Goal: Task Accomplishment & Management: Use online tool/utility

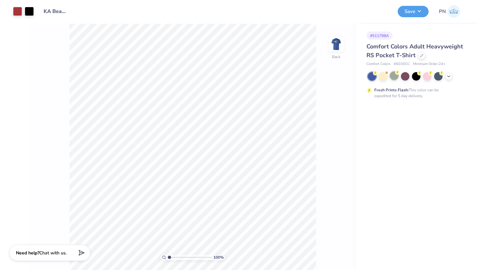
click at [395, 77] on div at bounding box center [394, 76] width 8 height 8
click at [449, 75] on icon at bounding box center [448, 75] width 5 height 5
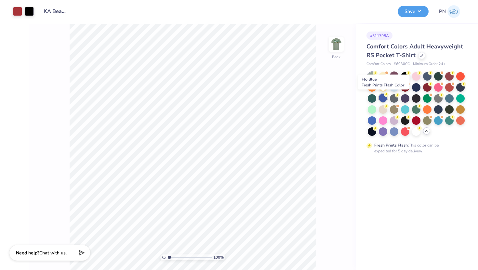
click at [382, 100] on div at bounding box center [383, 98] width 8 height 8
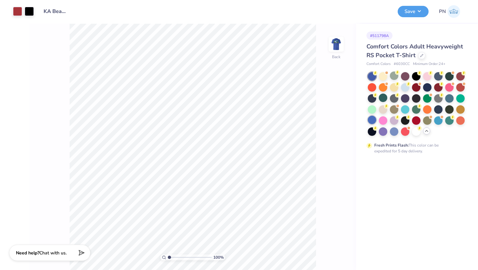
click at [373, 120] on div at bounding box center [372, 120] width 8 height 8
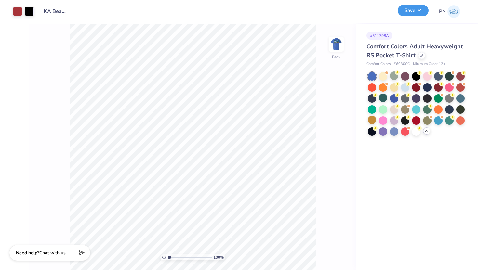
click at [409, 12] on button "Save" at bounding box center [413, 10] width 31 height 11
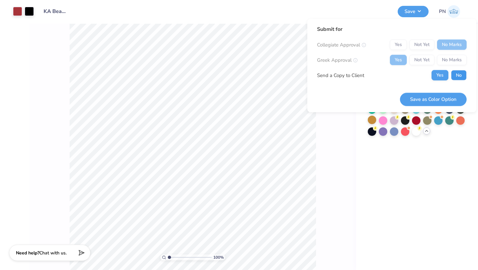
click at [462, 77] on button "No" at bounding box center [459, 75] width 16 height 10
click at [451, 98] on button "Save as Color Option" at bounding box center [433, 99] width 67 height 13
click at [394, 151] on div "# 511798A Comfort Colors Adult Heavyweight RS Pocket T-Shirt Comfort Colors # 6…" at bounding box center [417, 147] width 122 height 247
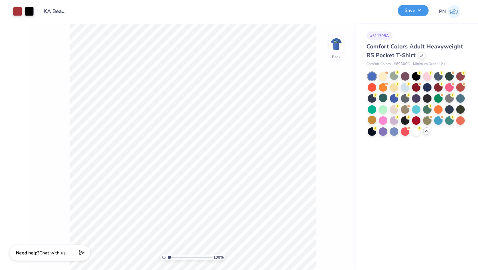
click at [408, 9] on button "Save" at bounding box center [413, 10] width 31 height 11
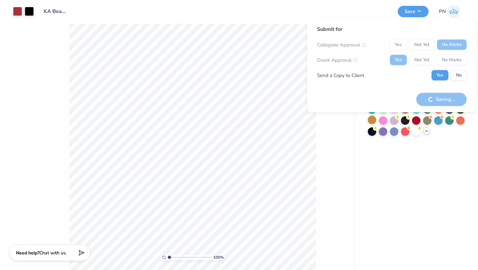
click at [430, 98] on div "Saving..." at bounding box center [441, 99] width 50 height 13
click at [462, 74] on button "No" at bounding box center [459, 75] width 16 height 10
click at [457, 75] on button "No" at bounding box center [459, 75] width 16 height 10
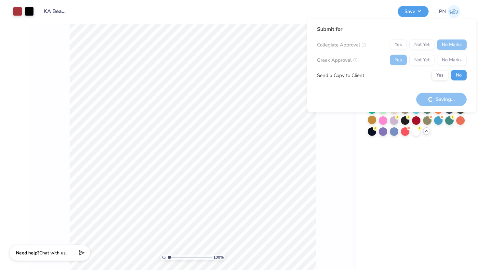
click at [457, 75] on button "No" at bounding box center [459, 75] width 16 height 10
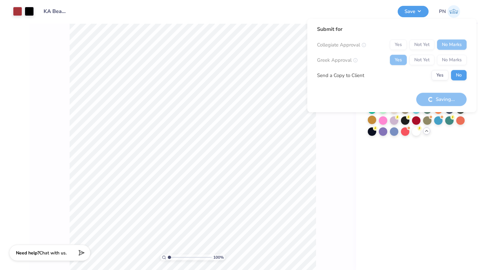
click at [457, 75] on button "No" at bounding box center [459, 75] width 16 height 10
click at [405, 160] on div "# 511798A Comfort Colors Adult Heavyweight RS Pocket T-Shirt Comfort Colors # 6…" at bounding box center [417, 147] width 122 height 247
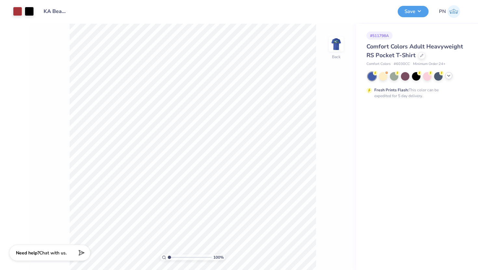
click at [450, 75] on polyline at bounding box center [449, 75] width 3 height 1
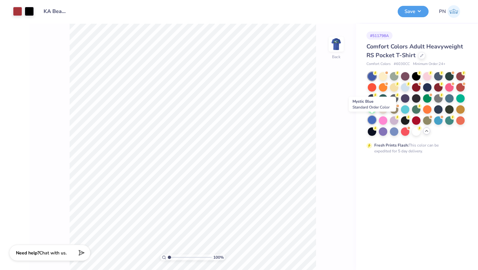
click at [373, 121] on div at bounding box center [372, 120] width 8 height 8
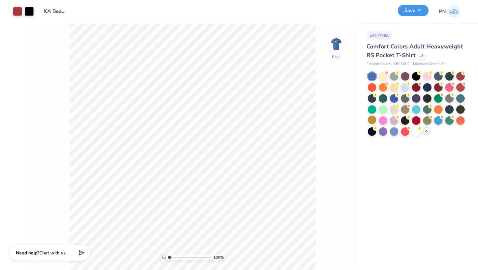
click at [409, 9] on button "Save" at bounding box center [413, 10] width 31 height 11
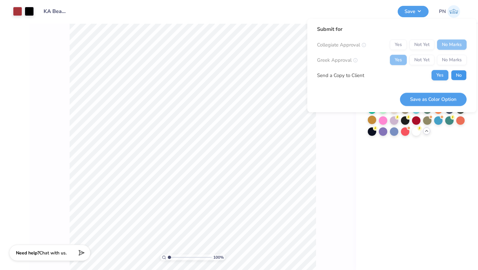
click at [455, 73] on button "No" at bounding box center [459, 75] width 16 height 10
click at [434, 97] on button "Save as Color Option" at bounding box center [433, 99] width 67 height 13
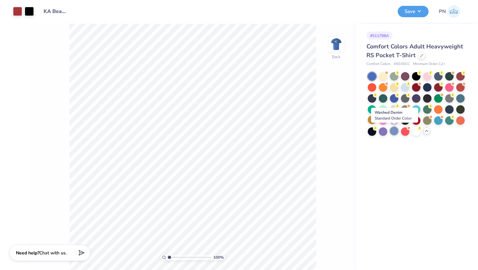
click at [395, 132] on div at bounding box center [394, 131] width 8 height 8
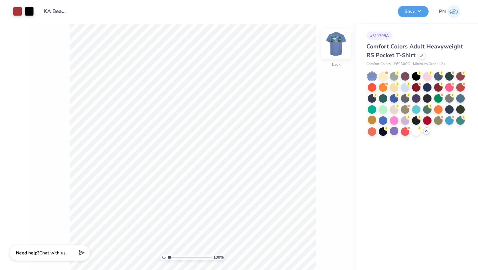
click at [341, 52] on img at bounding box center [336, 44] width 26 height 26
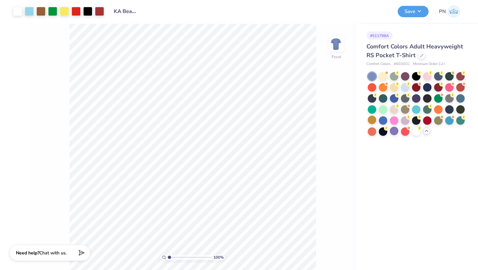
click at [341, 51] on img at bounding box center [336, 44] width 13 height 13
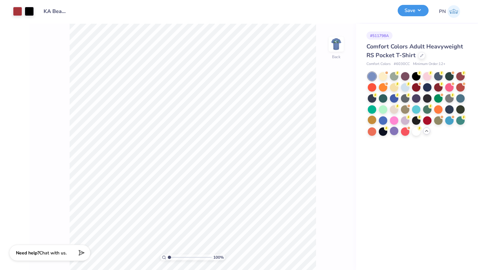
click at [421, 11] on button "Save" at bounding box center [413, 10] width 31 height 11
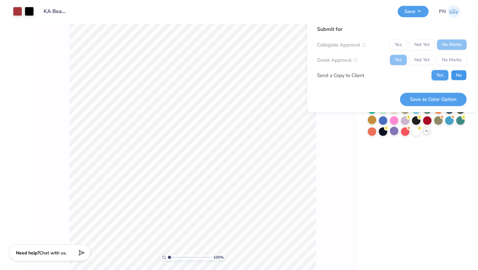
click at [462, 75] on button "No" at bounding box center [459, 75] width 16 height 10
click at [438, 97] on button "Save as Color Option" at bounding box center [433, 99] width 67 height 13
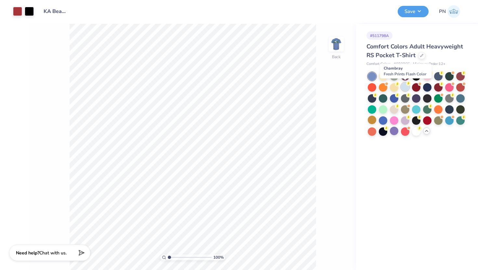
click at [405, 88] on div at bounding box center [405, 87] width 8 height 8
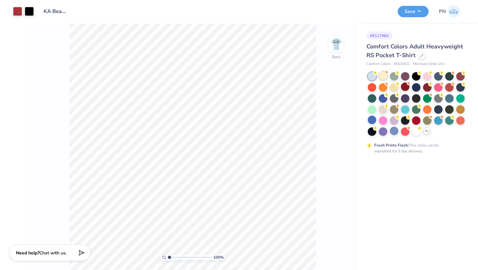
click at [384, 77] on div at bounding box center [383, 76] width 8 height 8
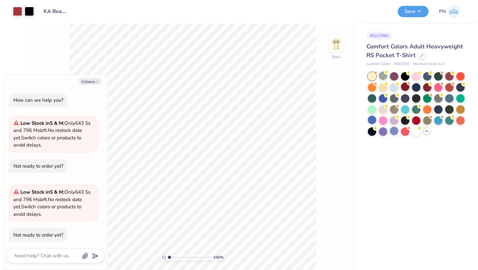
scroll to position [5, 0]
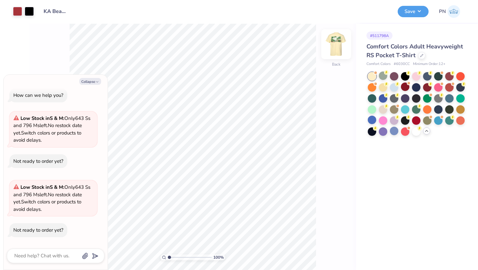
click at [336, 46] on img at bounding box center [336, 44] width 26 height 26
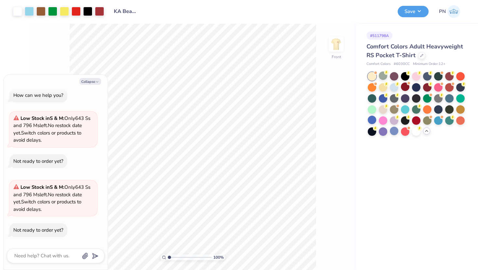
click at [336, 46] on img at bounding box center [336, 44] width 13 height 13
click at [386, 86] on div at bounding box center [383, 87] width 8 height 8
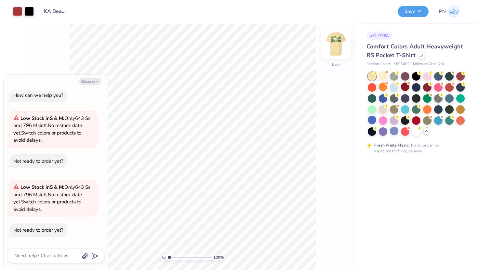
click at [332, 49] on img at bounding box center [336, 44] width 26 height 26
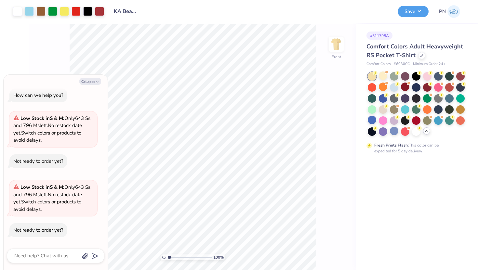
drag, startPoint x: 332, startPoint y: 48, endPoint x: 381, endPoint y: 83, distance: 59.6
click at [332, 48] on img at bounding box center [336, 44] width 13 height 13
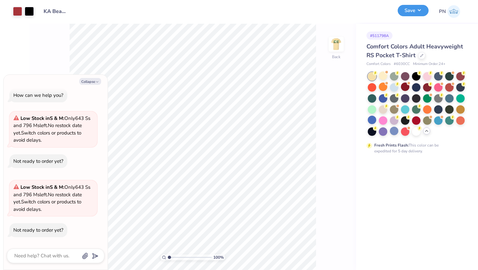
click at [406, 11] on button "Save" at bounding box center [413, 10] width 31 height 11
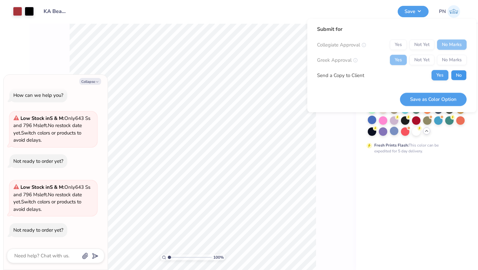
click at [452, 77] on button "No" at bounding box center [459, 75] width 16 height 10
click at [431, 100] on button "Save as Color Option" at bounding box center [433, 99] width 67 height 13
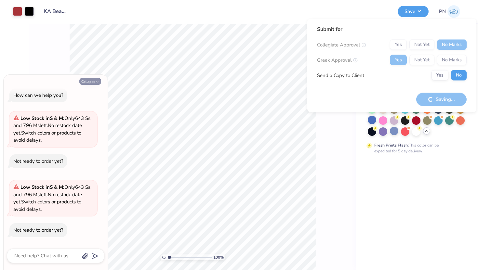
click at [90, 80] on button "Collapse" at bounding box center [90, 81] width 22 height 7
type textarea "x"
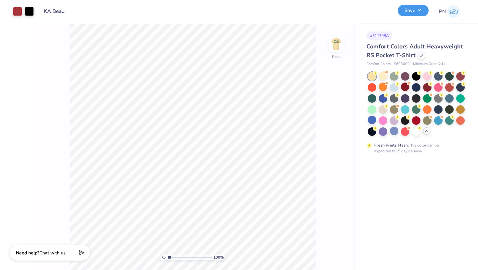
click at [415, 14] on button "Save" at bounding box center [413, 10] width 31 height 11
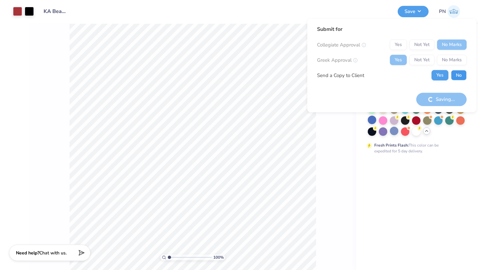
click at [455, 70] on button "No" at bounding box center [459, 75] width 16 height 10
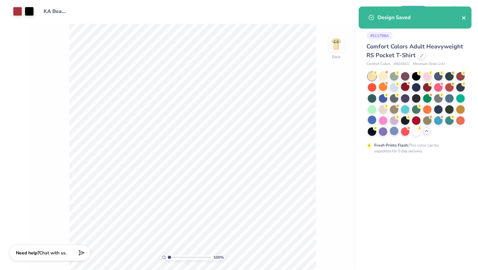
click at [463, 18] on icon "close" at bounding box center [463, 17] width 3 height 3
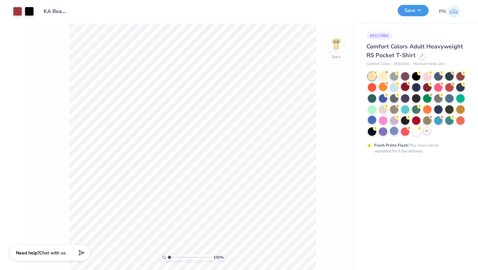
click at [410, 9] on button "Save" at bounding box center [413, 10] width 31 height 11
click at [343, 44] on img at bounding box center [336, 44] width 26 height 26
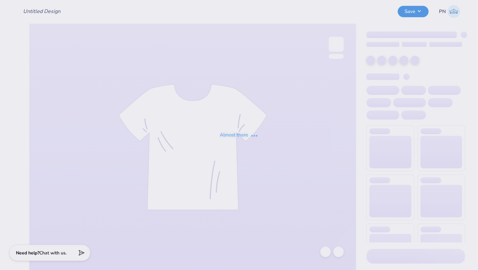
type input "KA Beach Fall 2025"
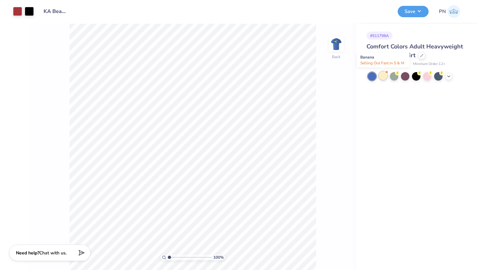
click at [385, 74] on div at bounding box center [383, 76] width 8 height 8
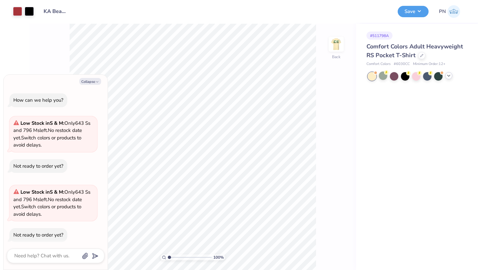
scroll to position [5, 0]
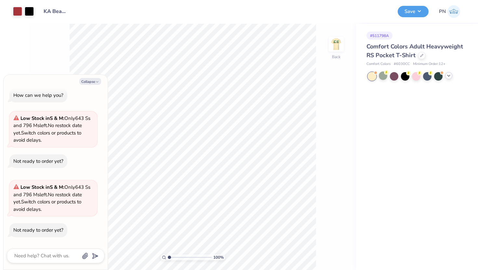
click at [446, 75] on icon at bounding box center [448, 75] width 5 height 5
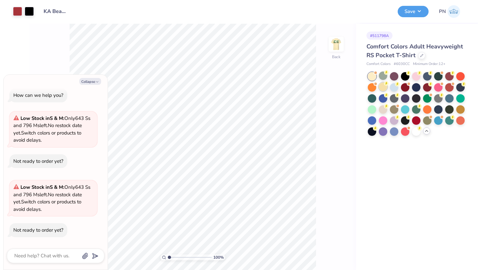
click at [380, 88] on div at bounding box center [383, 87] width 8 height 8
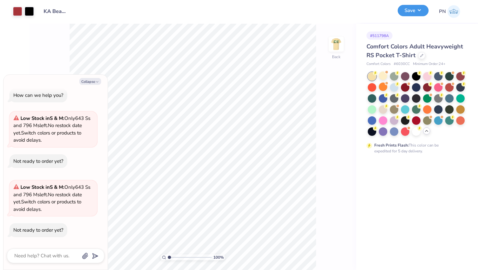
click at [419, 12] on button "Save" at bounding box center [413, 10] width 31 height 11
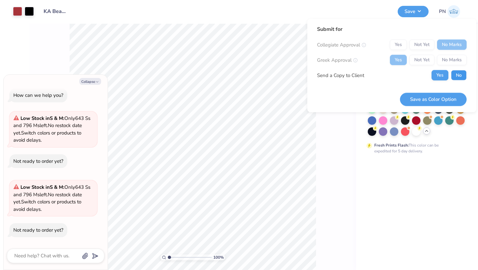
click at [457, 74] on button "No" at bounding box center [459, 75] width 16 height 10
click at [425, 94] on button "Save as Color Option" at bounding box center [433, 99] width 67 height 13
type textarea "x"
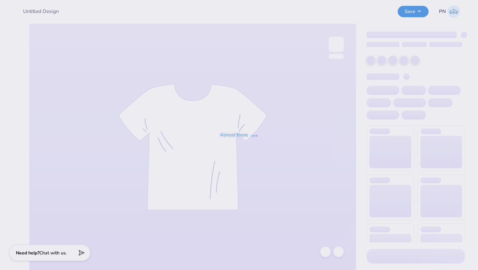
type input "KA Beach Fall 2025"
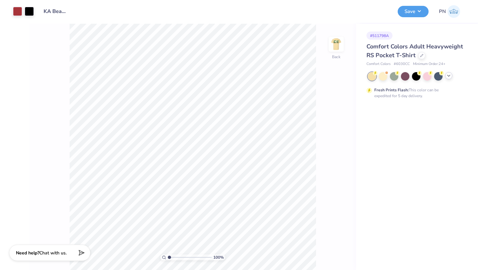
click at [447, 75] on icon at bounding box center [448, 75] width 5 height 5
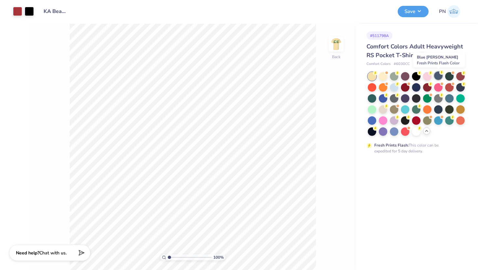
click at [438, 78] on div at bounding box center [438, 76] width 8 height 8
click at [335, 40] on img at bounding box center [336, 44] width 26 height 26
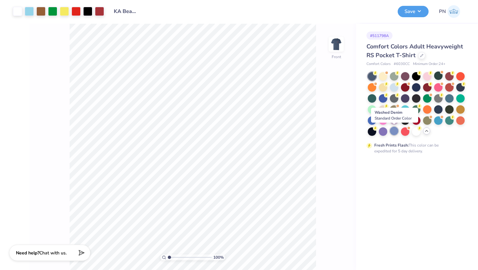
click at [394, 129] on div at bounding box center [394, 131] width 8 height 8
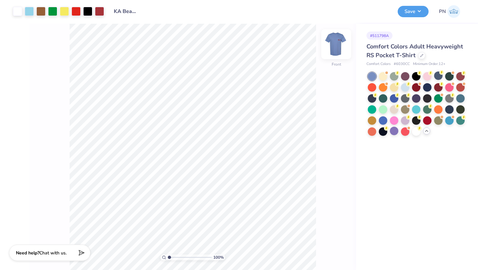
click at [336, 47] on img at bounding box center [336, 44] width 26 height 26
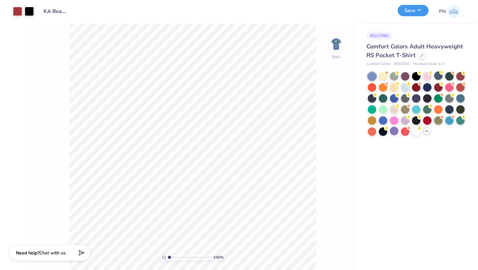
click at [418, 14] on button "Save" at bounding box center [413, 10] width 31 height 11
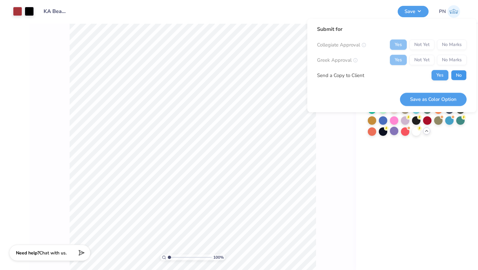
click at [460, 70] on button "No" at bounding box center [459, 75] width 16 height 10
click at [430, 100] on button "Save as Color Option" at bounding box center [433, 99] width 67 height 13
